Goal: Task Accomplishment & Management: Manage account settings

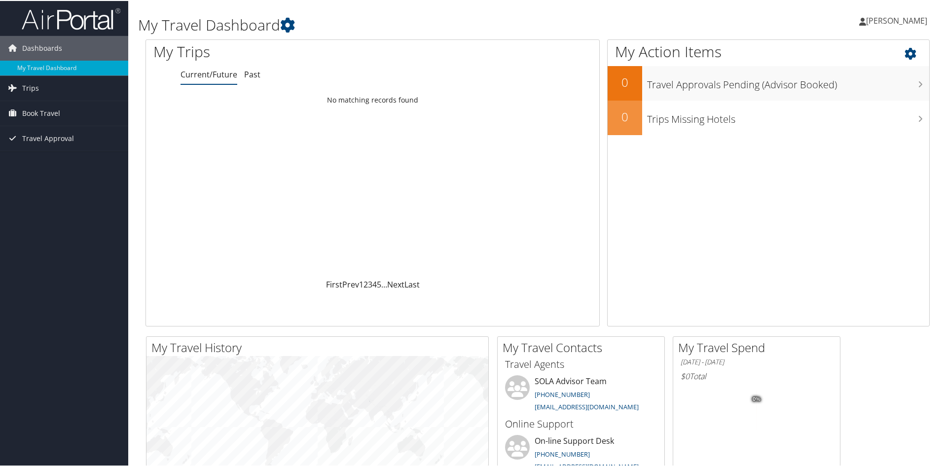
click at [661, 201] on div "My Action Items 0 Travel Approvals Pending (Advisor Booked) 0 Trips Missing Hot…" at bounding box center [768, 181] width 322 height 287
click at [639, 191] on div "My Action Items 0 Travel Approvals Pending (Advisor Booked) 0 Trips Missing Hot…" at bounding box center [768, 181] width 322 height 287
click at [866, 21] on span "Camille Rodgers" at bounding box center [896, 19] width 61 height 11
click at [646, 182] on div "My Action Items 0 Travel Approvals Pending (Advisor Booked) 0 Trips Missing Hot…" at bounding box center [768, 181] width 322 height 287
click at [24, 137] on span "Travel Approval" at bounding box center [48, 137] width 52 height 25
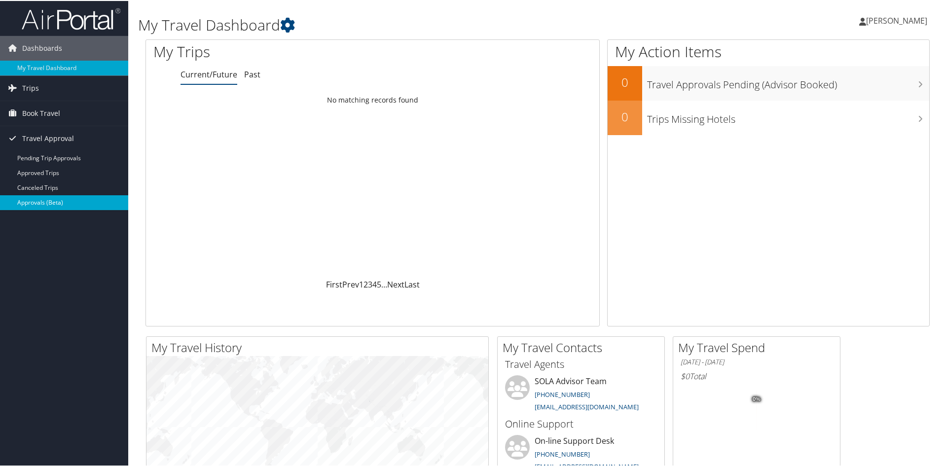
click at [46, 204] on link "Approvals (Beta)" at bounding box center [64, 201] width 128 height 15
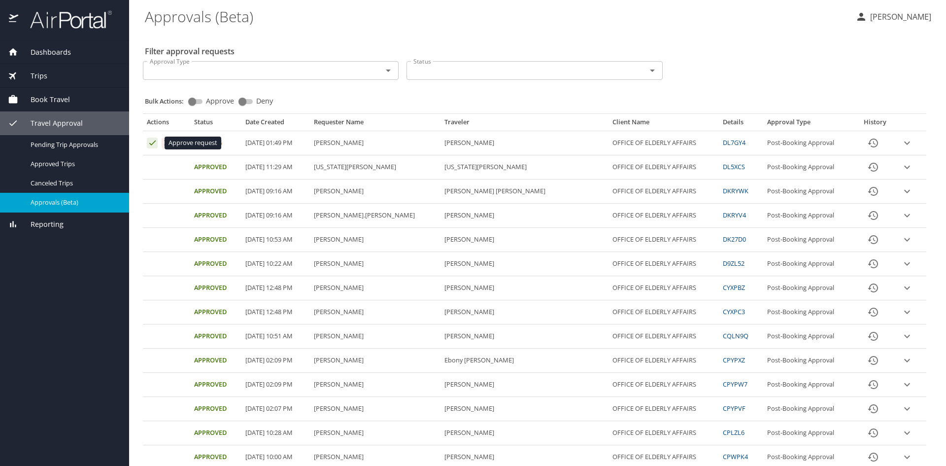
click at [150, 143] on icon "Approval table" at bounding box center [152, 142] width 9 height 9
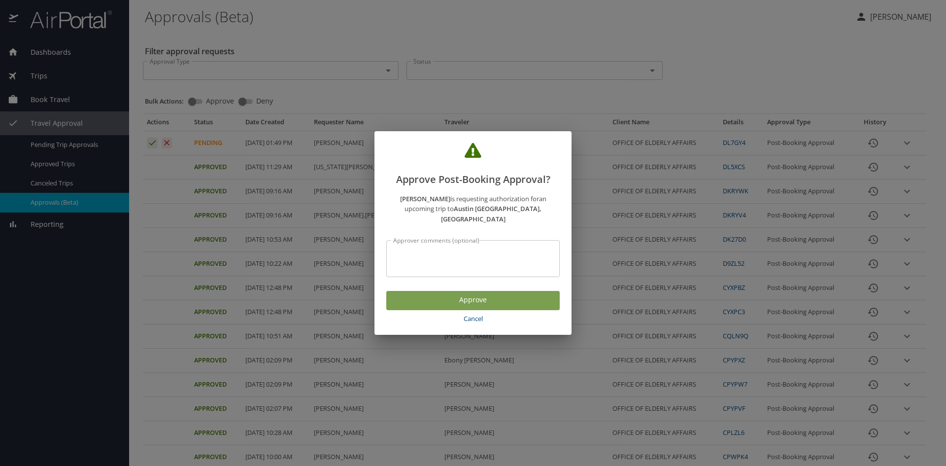
click at [494, 295] on span "Approve" at bounding box center [473, 300] width 158 height 12
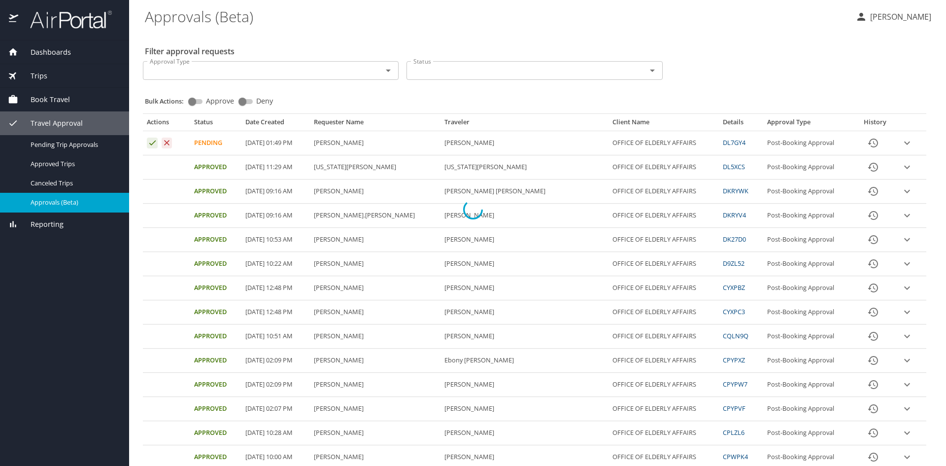
click at [857, 46] on div at bounding box center [473, 210] width 946 height 513
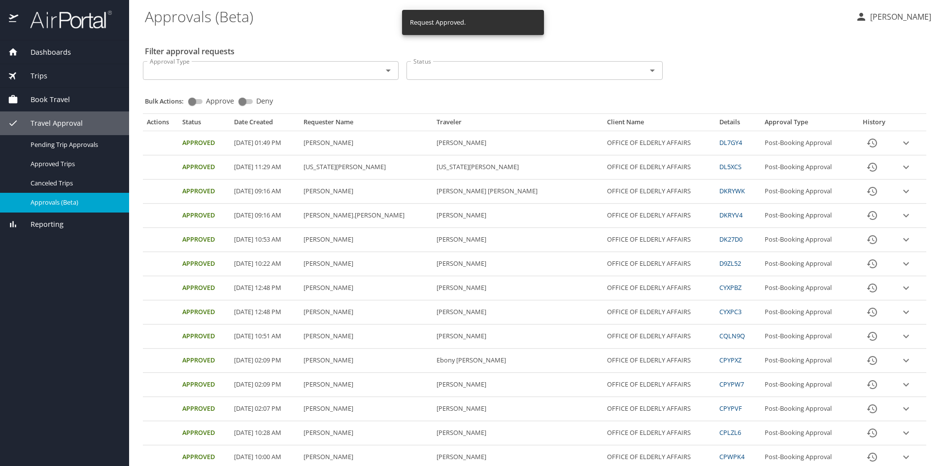
click at [858, 18] on icon "button" at bounding box center [862, 17] width 8 height 8
click at [860, 113] on li "Sign out" at bounding box center [888, 111] width 101 height 18
